Goal: Information Seeking & Learning: Learn about a topic

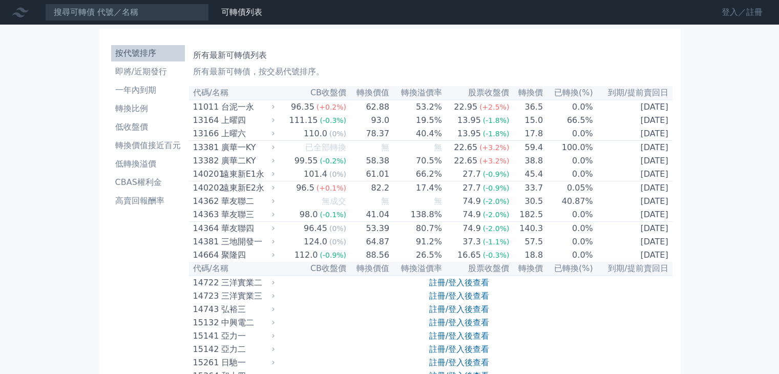
click at [724, 13] on link "登入／註冊" at bounding box center [741, 12] width 57 height 16
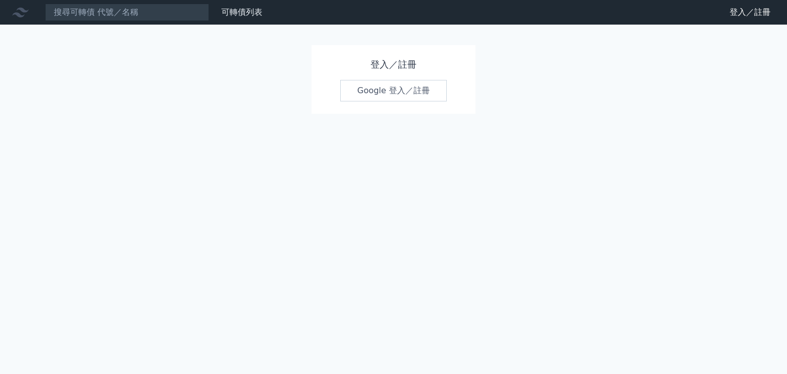
click at [376, 91] on link "Google 登入／註冊" at bounding box center [393, 91] width 107 height 22
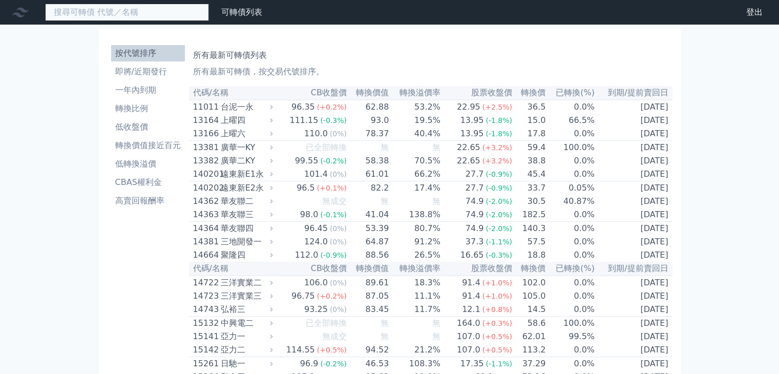
click at [144, 11] on input at bounding box center [127, 12] width 164 height 17
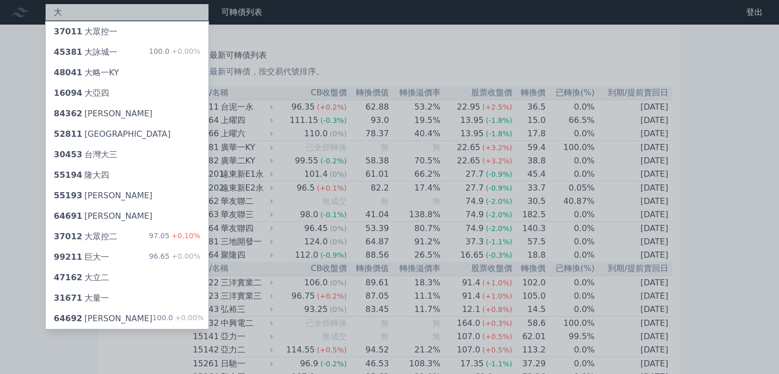
type input "大"
click at [129, 338] on div at bounding box center [389, 187] width 779 height 374
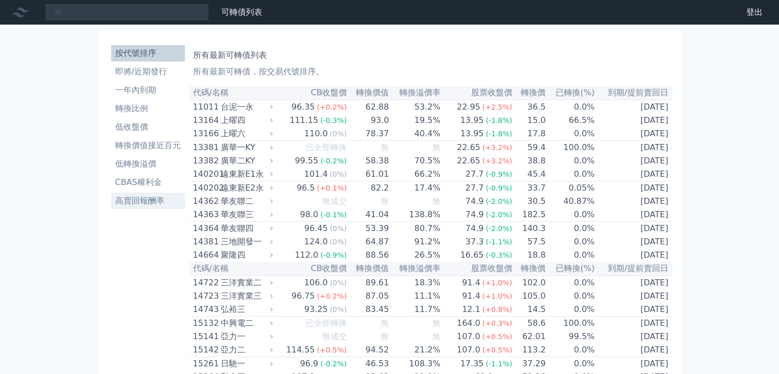
click at [153, 199] on li "高賣回報酬率" at bounding box center [148, 201] width 74 height 12
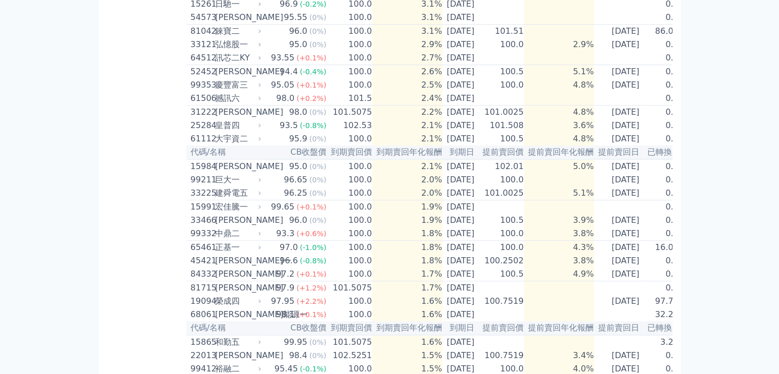
scroll to position [445, 0]
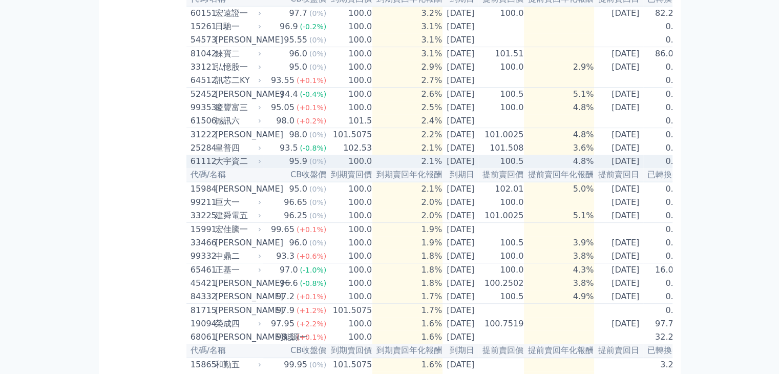
click at [199, 167] on div "61112" at bounding box center [202, 161] width 22 height 12
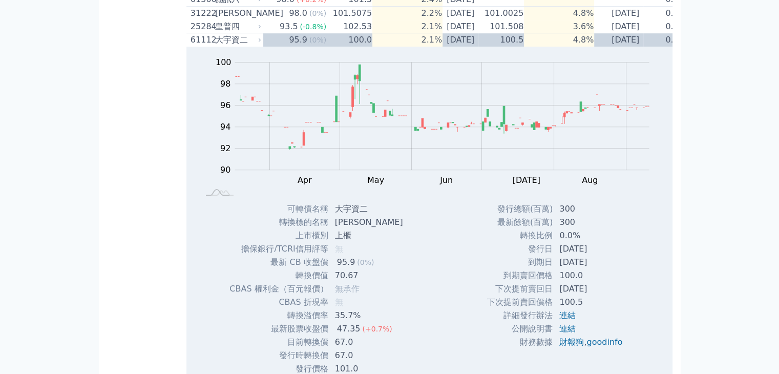
scroll to position [548, 0]
